Goal: Check status: Check status

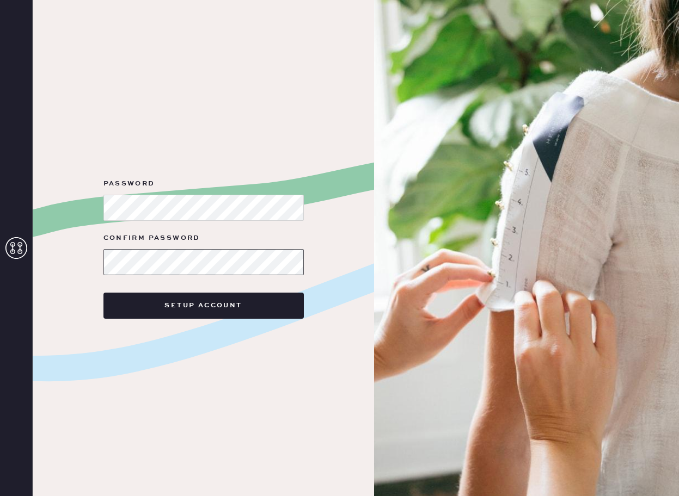
click at [103, 293] on button "Setup Account" at bounding box center [203, 306] width 200 height 26
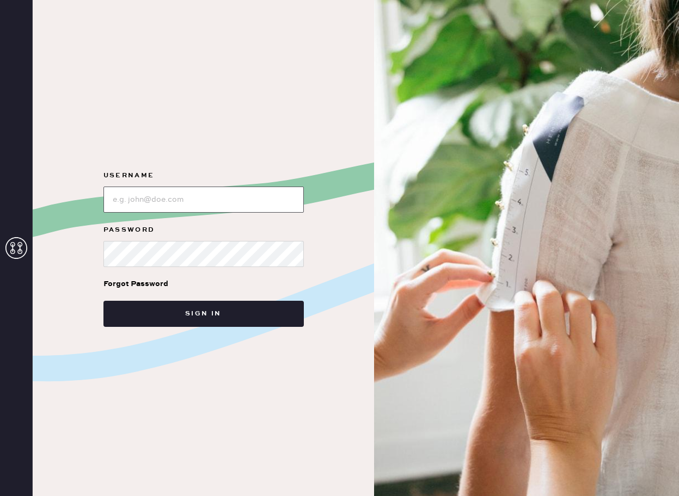
click at [163, 199] on input "loginName" at bounding box center [203, 200] width 200 height 26
type input "[PERSON_NAME][EMAIL_ADDRESS][PERSON_NAME][DOMAIN_NAME]"
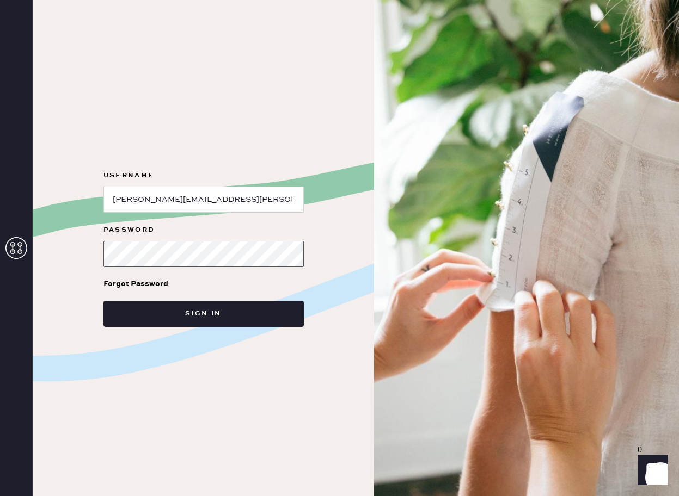
click at [103, 301] on button "Sign in" at bounding box center [203, 314] width 200 height 26
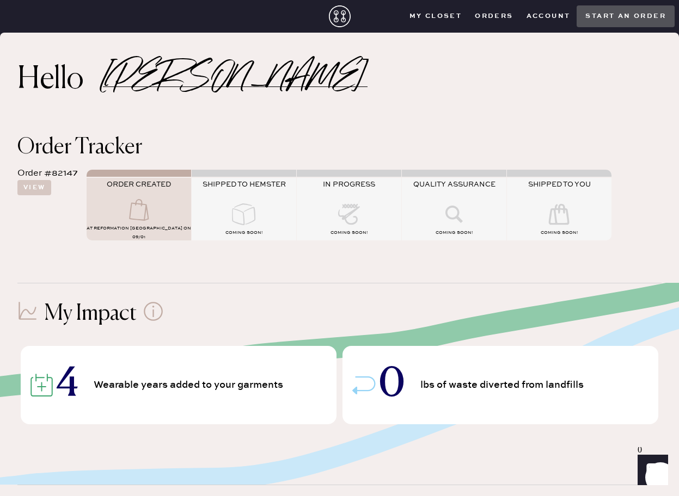
click at [156, 221] on icon at bounding box center [139, 210] width 44 height 22
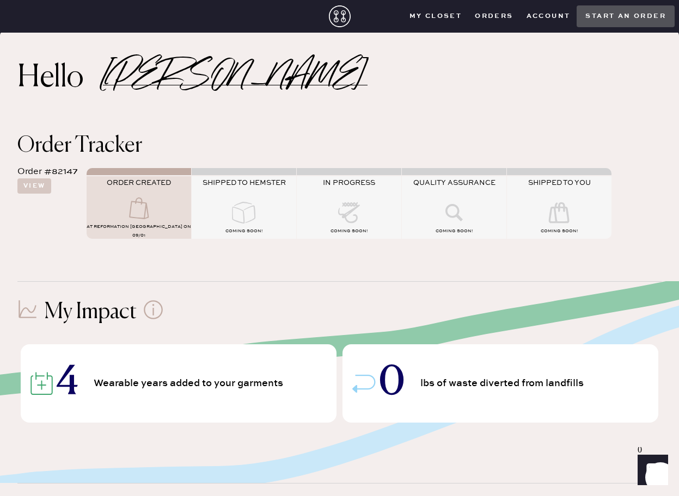
scroll to position [7, 0]
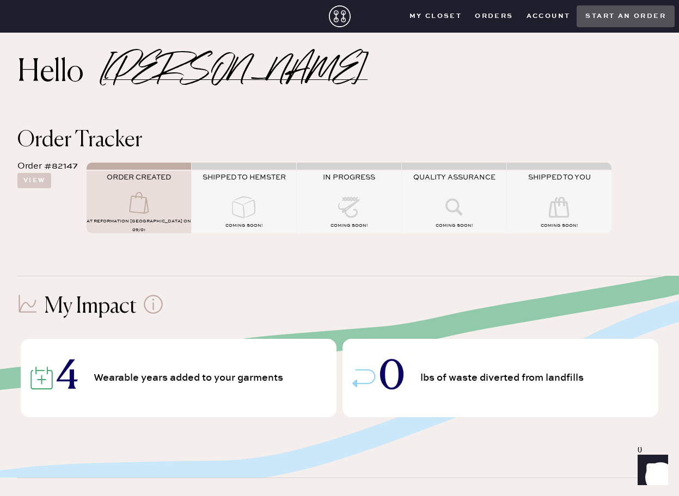
click at [499, 14] on button "Orders" at bounding box center [493, 16] width 51 height 16
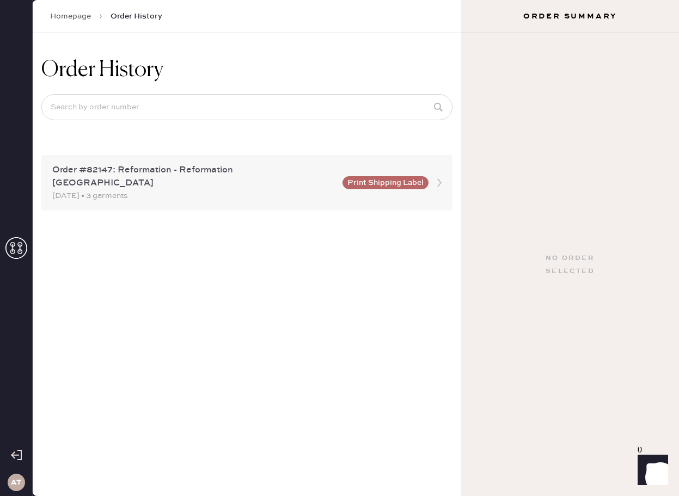
click at [163, 190] on div "[DATE] • 3 garments" at bounding box center [194, 196] width 284 height 12
